Goal: Task Accomplishment & Management: Use online tool/utility

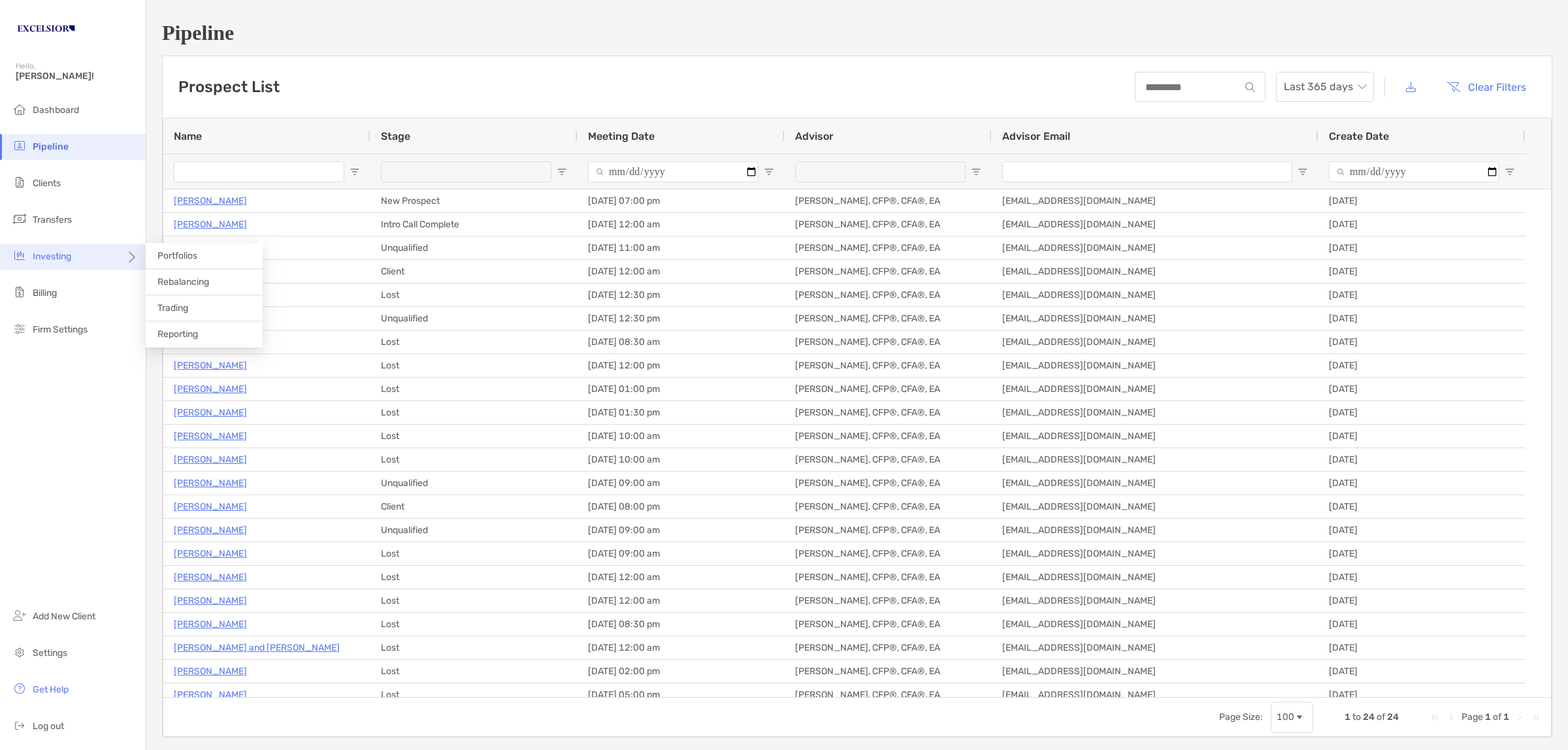
click at [60, 263] on div "Investing" at bounding box center [73, 256] width 145 height 26
click at [201, 285] on span "Rebalancing" at bounding box center [183, 281] width 52 height 11
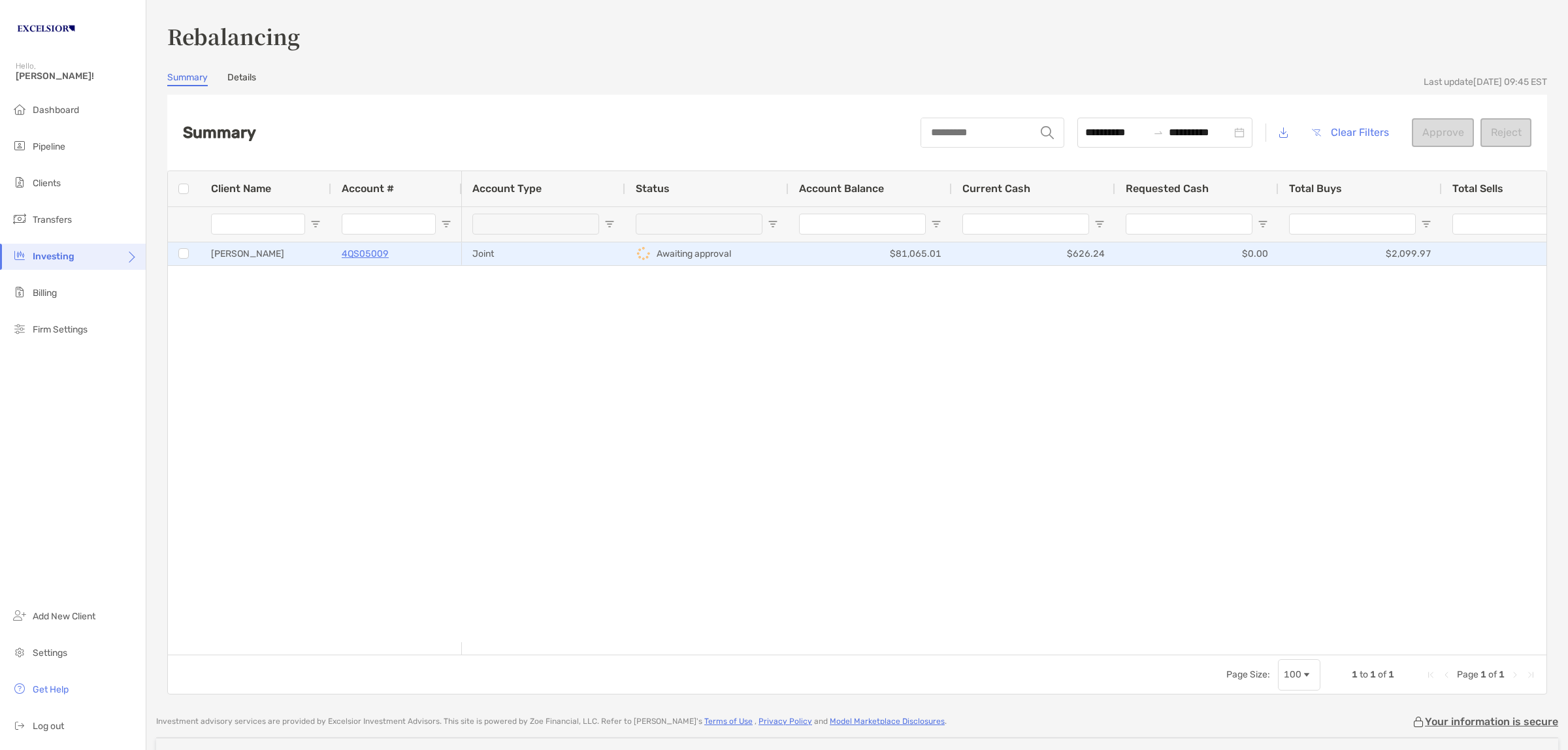
click at [504, 252] on div "Joint" at bounding box center [544, 254] width 164 height 23
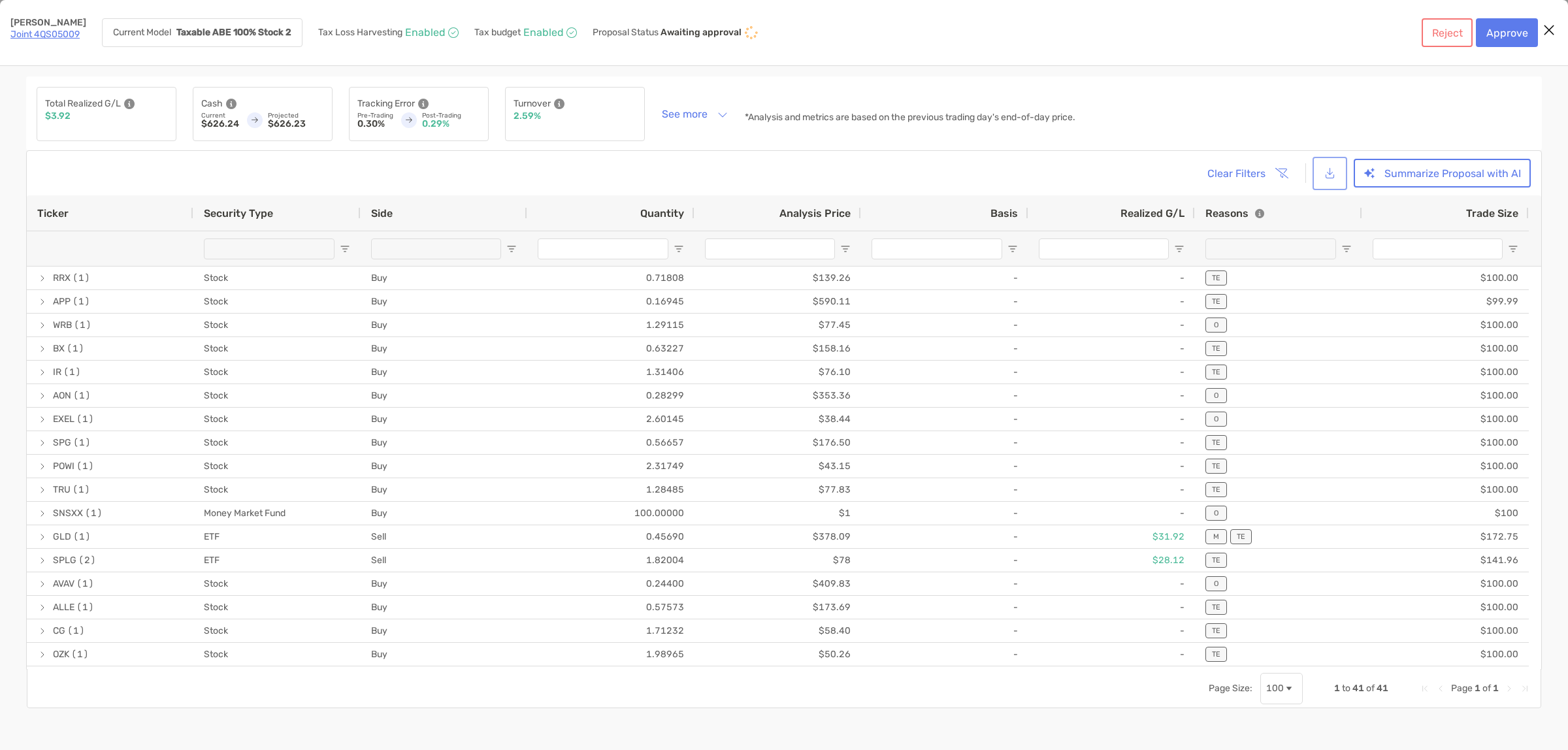
click at [1328, 175] on button "[object Object]" at bounding box center [1330, 173] width 29 height 28
click at [1417, 170] on button "Summarize Proposal with AI" at bounding box center [1442, 173] width 177 height 28
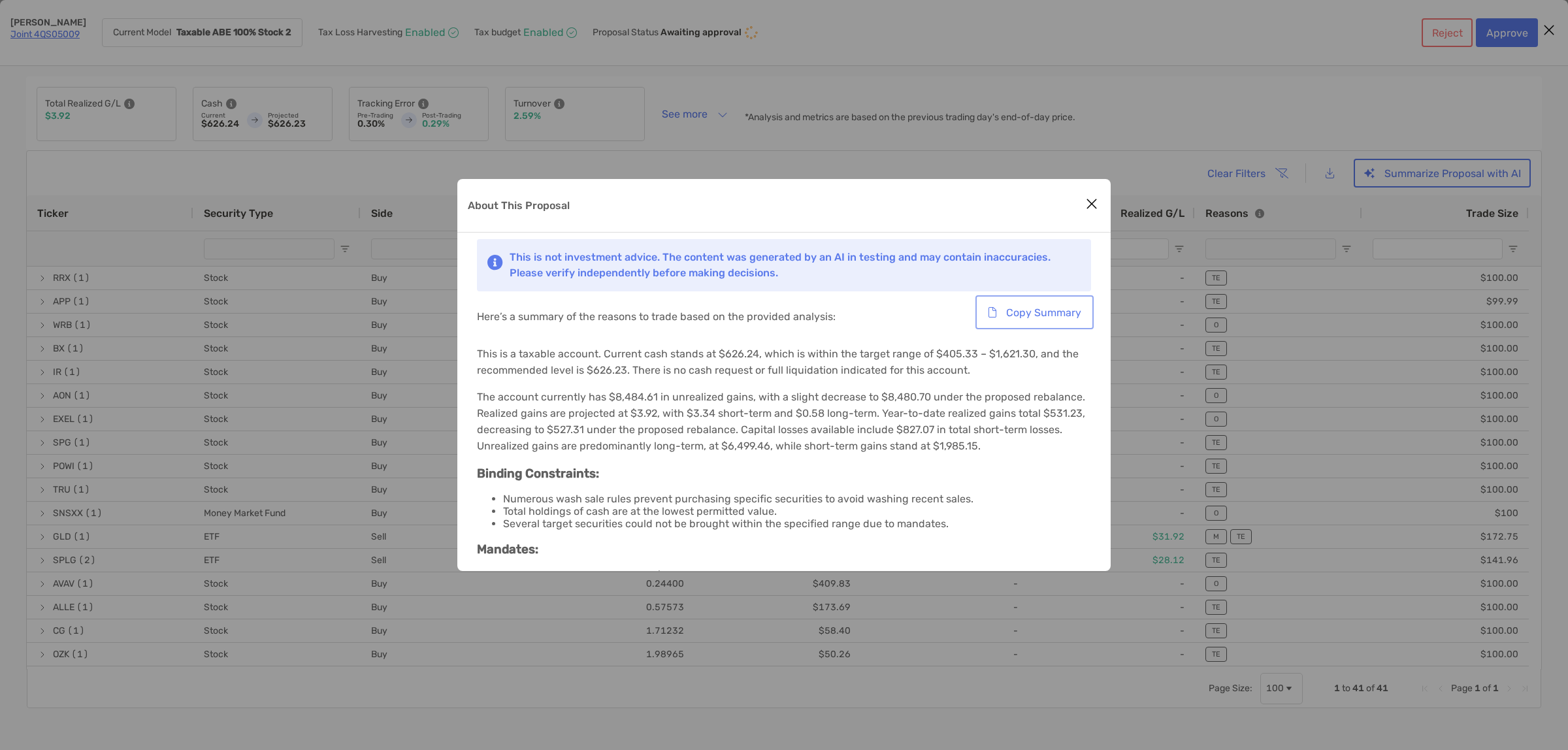
click at [1024, 314] on button "Copy Summary" at bounding box center [1034, 312] width 113 height 28
click at [1100, 201] on button "Close modal" at bounding box center [1091, 204] width 19 height 19
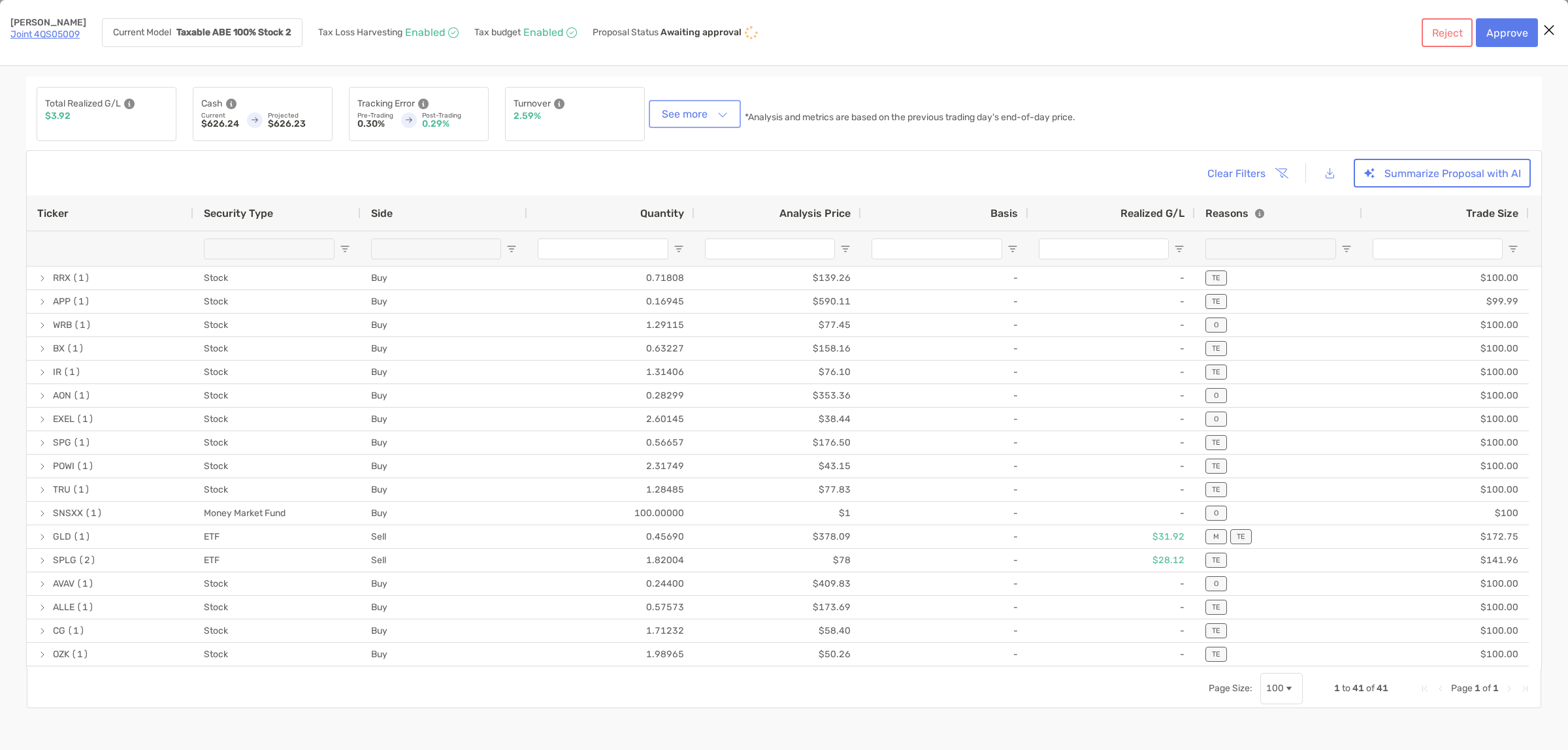
click at [704, 108] on button "See more" at bounding box center [694, 114] width 86 height 23
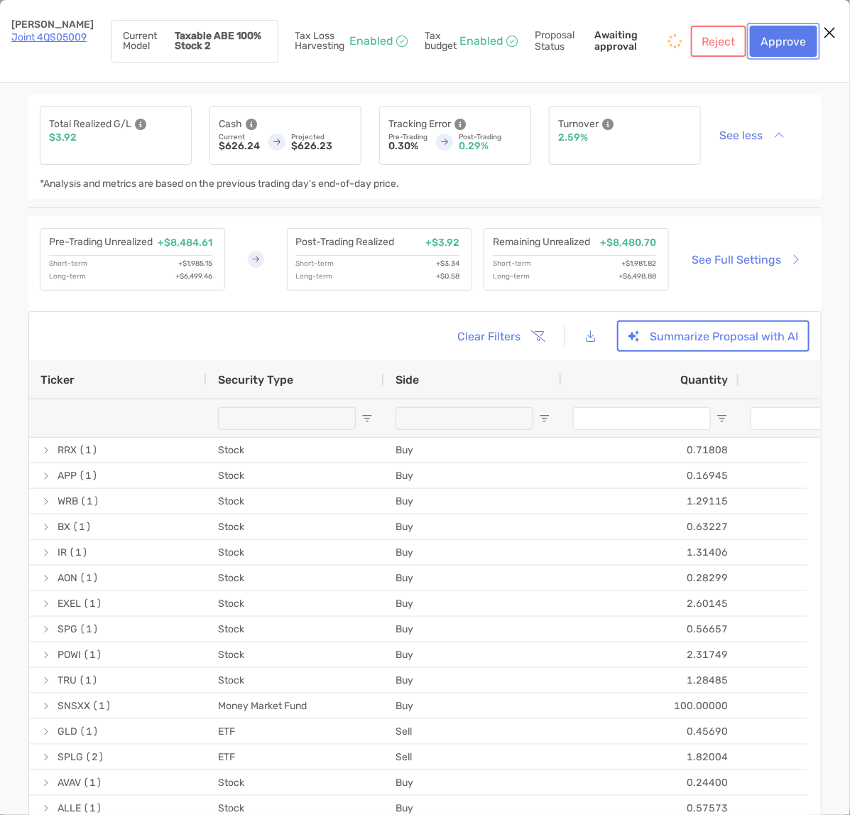
click at [783, 39] on button "Approve" at bounding box center [783, 41] width 67 height 31
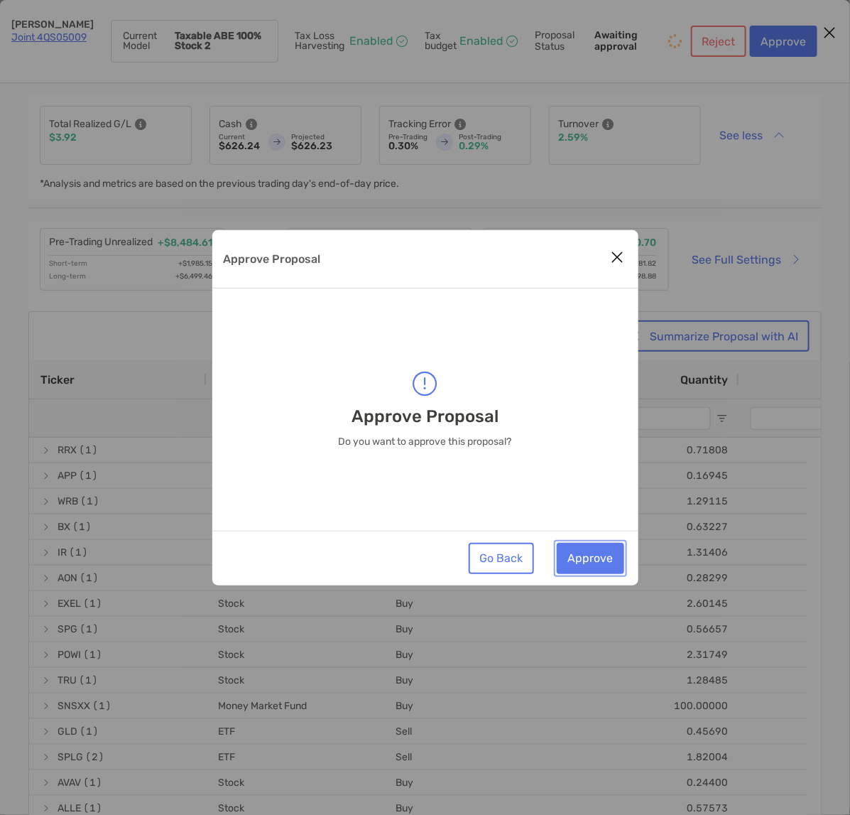
click at [600, 546] on button "Approve" at bounding box center [590, 558] width 67 height 31
